Goal: Task Accomplishment & Management: Use online tool/utility

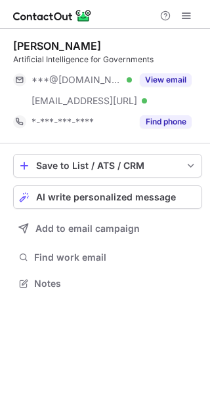
scroll to position [275, 210]
click at [122, 198] on span "AI write personalized message" at bounding box center [106, 197] width 140 height 10
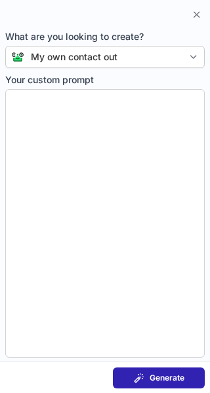
type textarea "**********"
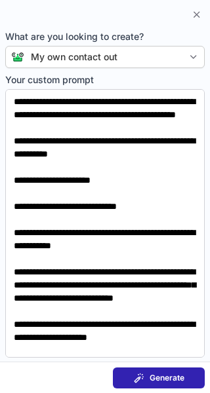
click at [119, 375] on button "Generate" at bounding box center [159, 378] width 92 height 21
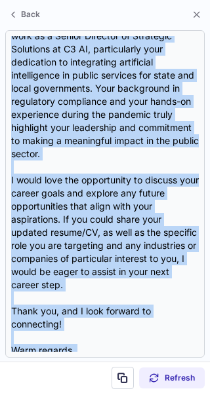
scroll to position [235, 0]
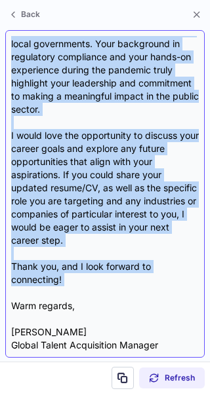
drag, startPoint x: 10, startPoint y: 104, endPoint x: 91, endPoint y: 292, distance: 204.6
click at [91, 292] on div "Subject: Exploring Opportunities in AI and Government Solutions Body: Hello {Ca…" at bounding box center [104, 194] width 199 height 328
copy div "Hello {Candidate's Name}, I hope this message finds you well. My name is [PERSO…"
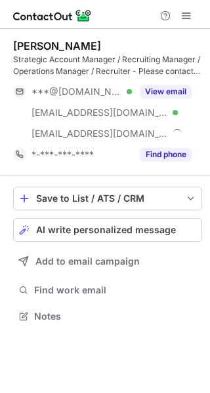
scroll to position [307, 210]
click at [118, 227] on span "AI write personalized message" at bounding box center [106, 230] width 140 height 10
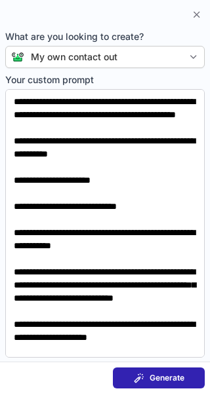
click at [157, 377] on span "Generate" at bounding box center [166, 378] width 35 height 10
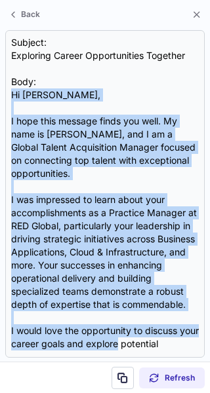
scroll to position [208, 0]
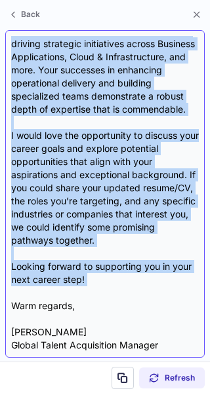
drag, startPoint x: 9, startPoint y: 94, endPoint x: 120, endPoint y: 292, distance: 227.1
click at [120, 292] on div "Subject: Exploring Career Opportunities Together Body: Hi Eric, I hope this mes…" at bounding box center [104, 194] width 199 height 328
copy div "Hi Eric, I hope this message finds you well. My name is Shan Stubblefield, and …"
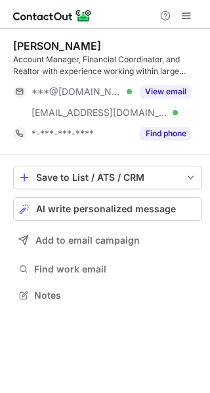
scroll to position [286, 210]
click at [150, 216] on button "AI write personalized message" at bounding box center [107, 209] width 189 height 24
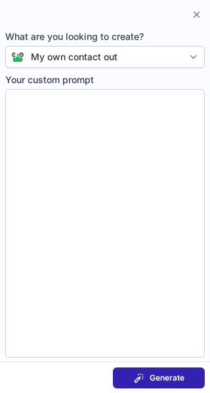
type textarea "**********"
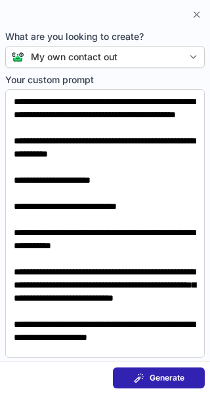
click at [169, 377] on span "Generate" at bounding box center [166, 378] width 35 height 10
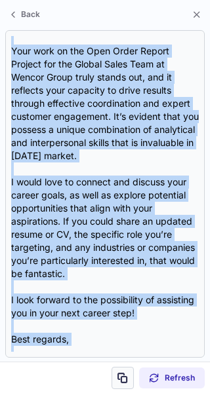
scroll to position [248, 0]
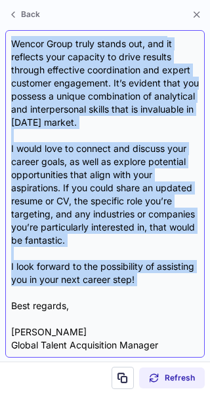
drag, startPoint x: 9, startPoint y: 111, endPoint x: 107, endPoint y: 290, distance: 204.7
click at [107, 290] on div "Subject: Exploring Exciting Career Opportunities Together Body: Hi {Candidate's…" at bounding box center [104, 194] width 199 height 328
copy div "Hi {Candidate's Name}, I hope this message finds you well. My name is Shan Stub…"
